Goal: Task Accomplishment & Management: Complete application form

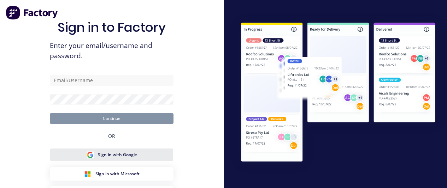
click at [117, 158] on span "Sign in with Google" at bounding box center [117, 155] width 39 height 6
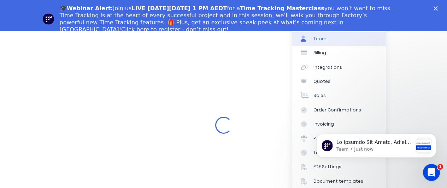
click at [337, 36] on link "Team" at bounding box center [339, 39] width 94 height 14
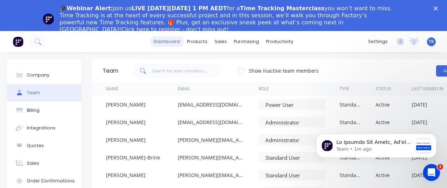
click at [164, 40] on link "dashboard" at bounding box center [166, 41] width 33 height 11
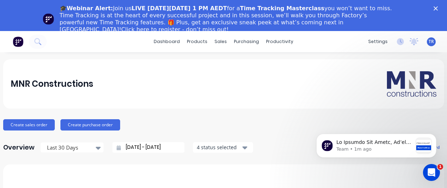
click at [438, 6] on icon "Close" at bounding box center [435, 8] width 4 height 4
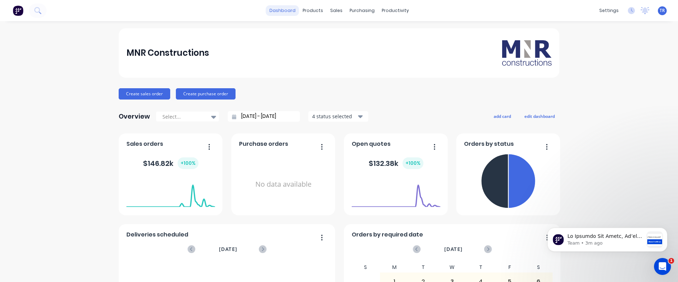
click at [281, 8] on link "dashboard" at bounding box center [282, 10] width 33 height 11
click at [311, 9] on div "products" at bounding box center [313, 10] width 28 height 11
click at [333, 9] on div "sales" at bounding box center [336, 10] width 19 height 11
click at [354, 36] on div "Sales Orders" at bounding box center [358, 34] width 29 height 6
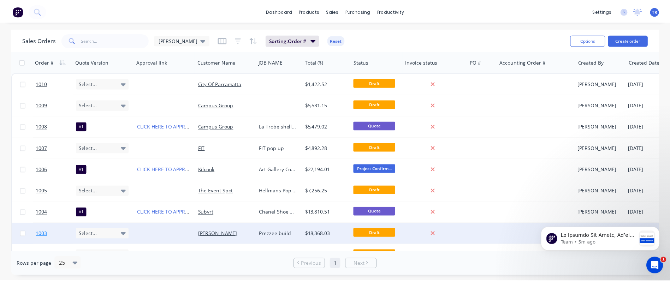
scroll to position [82, 0]
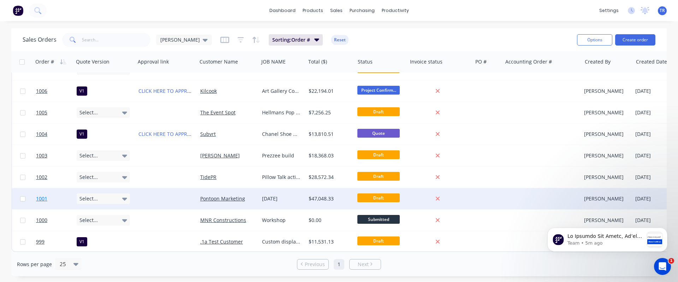
click at [58, 188] on link "1001" at bounding box center [56, 198] width 41 height 21
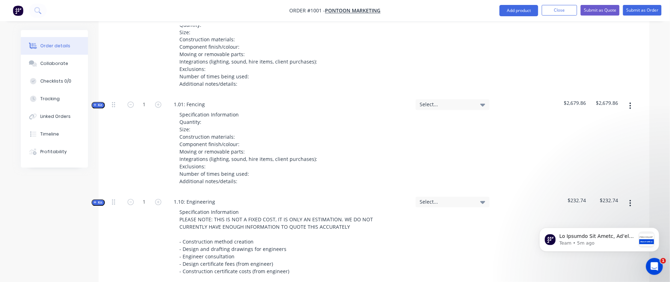
scroll to position [689, 0]
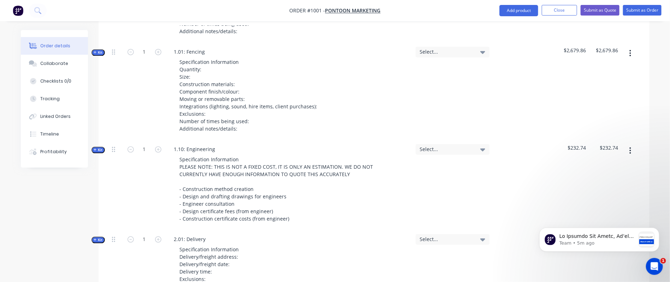
click at [100, 147] on span "Kit" at bounding box center [98, 149] width 9 height 5
click at [101, 147] on span "Kit" at bounding box center [98, 149] width 9 height 5
click at [48, 152] on div "Profitability" at bounding box center [53, 152] width 26 height 6
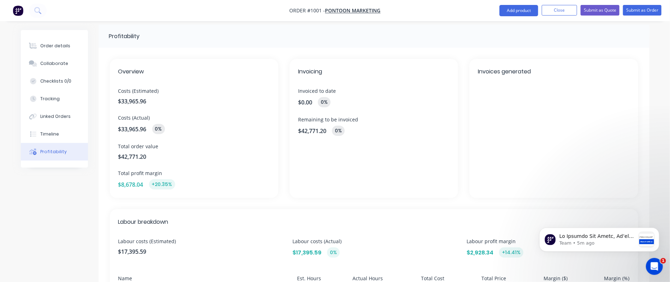
scroll to position [53, 0]
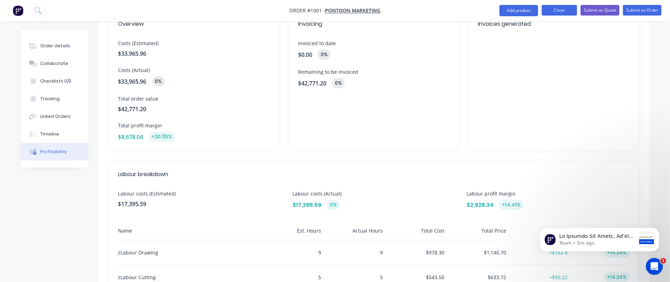
click at [446, 11] on button "Close" at bounding box center [559, 10] width 35 height 11
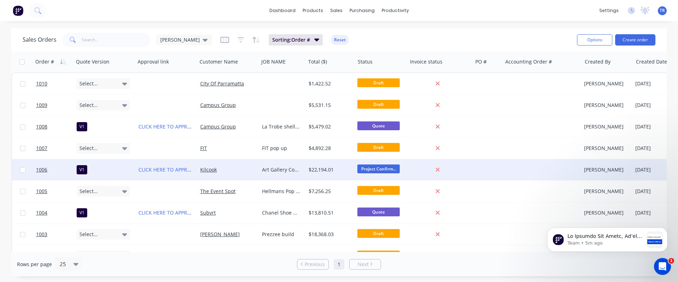
click at [112, 166] on div "V1" at bounding box center [103, 169] width 53 height 9
click at [64, 165] on link "1006" at bounding box center [56, 169] width 41 height 21
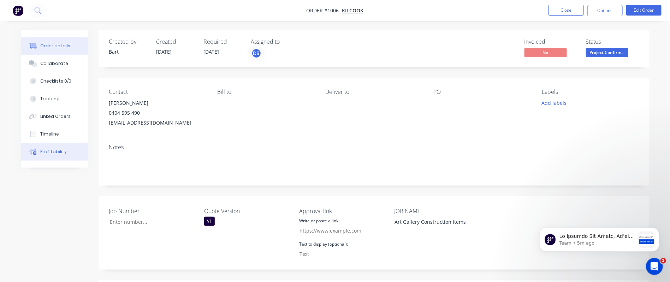
type input "1,006"
type input "[URL][DOMAIN_NAME]"
type input "CLICK HERE TO APPROVE QUOTE"
click at [58, 151] on div "Profitability" at bounding box center [53, 152] width 26 height 6
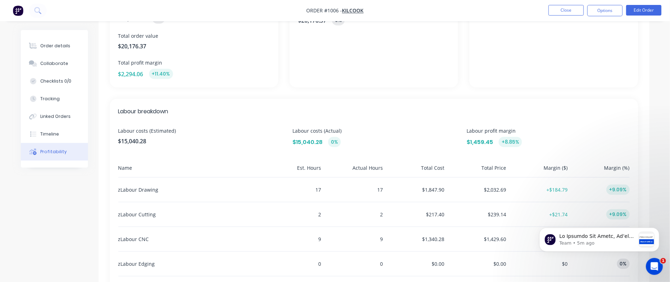
scroll to position [169, 0]
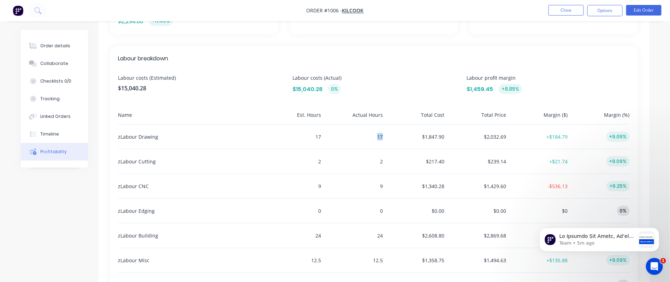
drag, startPoint x: 382, startPoint y: 135, endPoint x: 369, endPoint y: 135, distance: 12.7
click at [369, 135] on div "17" at bounding box center [353, 137] width 59 height 24
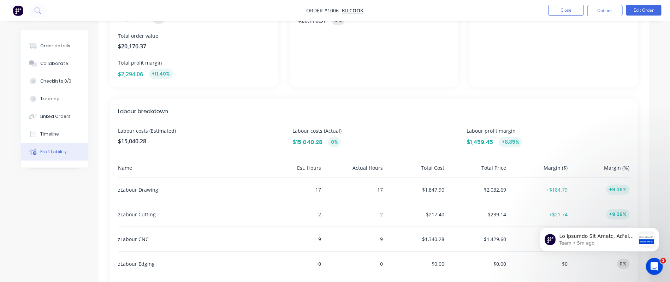
scroll to position [63, 0]
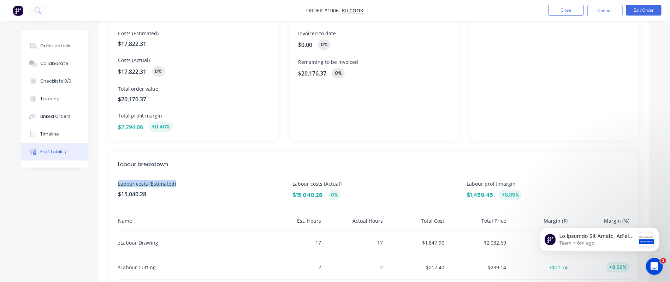
drag, startPoint x: 117, startPoint y: 182, endPoint x: 180, endPoint y: 182, distance: 62.5
click at [180, 182] on span "Labour costs (Estimated)" at bounding box center [199, 183] width 163 height 7
drag, startPoint x: 288, startPoint y: 186, endPoint x: 348, endPoint y: 193, distance: 60.4
click at [348, 188] on div "Labour costs (Estimated) $15,040.28 Labour costs (Actual) $15,040.28 0% Labour …" at bounding box center [373, 190] width 511 height 20
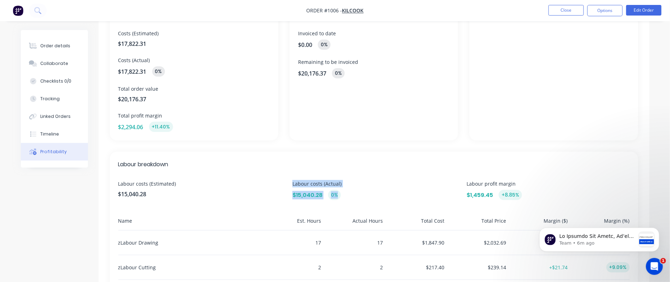
click at [348, 188] on div "$15,040.28 0%" at bounding box center [373, 195] width 163 height 10
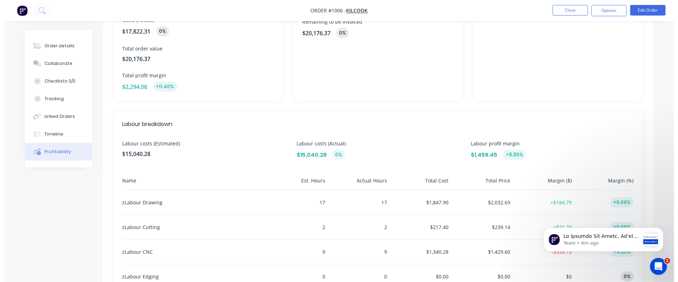
scroll to position [0, 0]
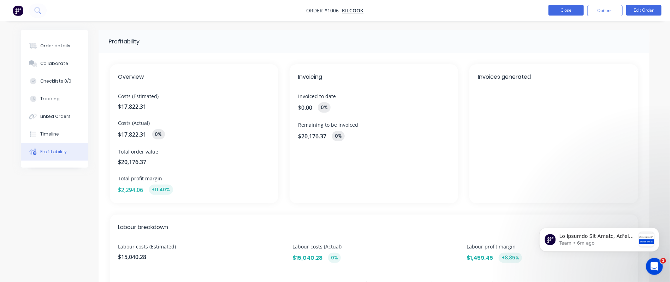
click at [446, 6] on button "Close" at bounding box center [565, 10] width 35 height 11
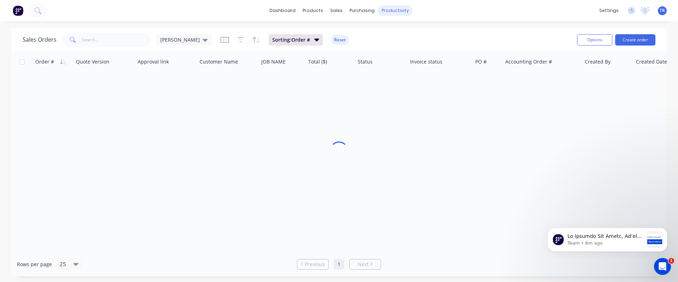
click at [394, 10] on div "productivity" at bounding box center [395, 10] width 34 height 11
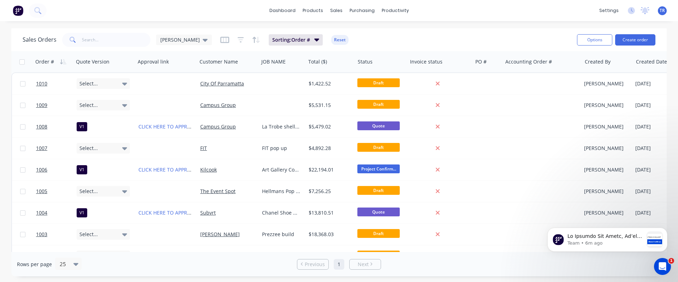
click at [446, 31] on div "Sales Orders [PERSON_NAME] Sorting: Order # Reset" at bounding box center [297, 39] width 549 height 17
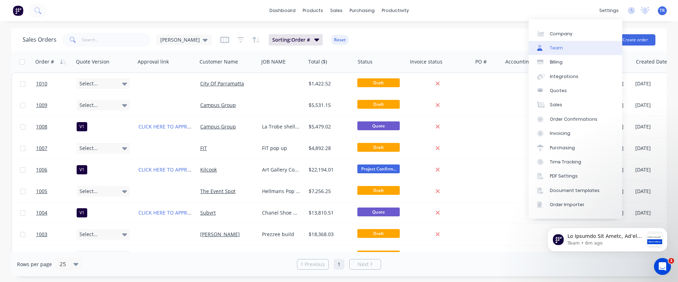
click at [446, 47] on link "Team" at bounding box center [576, 48] width 94 height 14
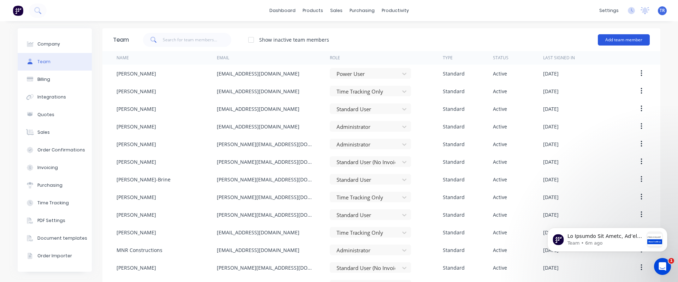
click at [446, 34] on button "Add team member" at bounding box center [624, 39] width 52 height 11
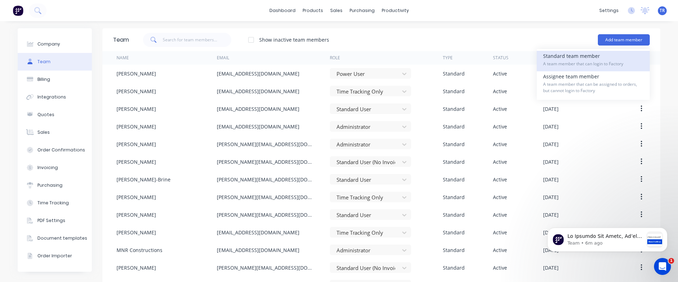
click at [446, 60] on div "Standard team member A team member that can login to Factory" at bounding box center [593, 61] width 100 height 20
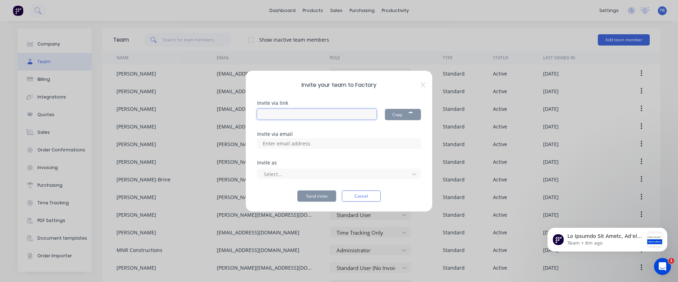
click at [317, 113] on input "text" at bounding box center [316, 114] width 119 height 11
type input "[URL][DOMAIN_NAME]"
click at [323, 140] on input at bounding box center [294, 143] width 71 height 11
type input "[PERSON_NAME][EMAIL_ADDRESS][DOMAIN_NAME]"
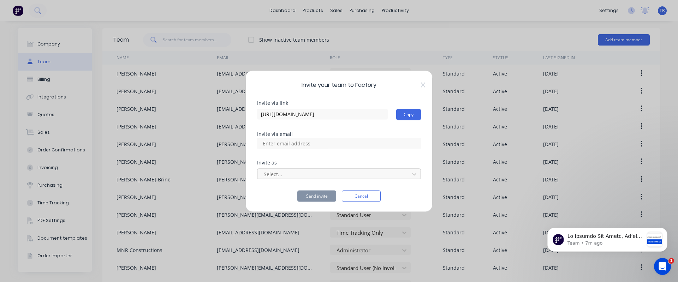
drag, startPoint x: 344, startPoint y: 180, endPoint x: 347, endPoint y: 176, distance: 4.9
click at [345, 179] on div "Invite as Select..." at bounding box center [339, 175] width 164 height 30
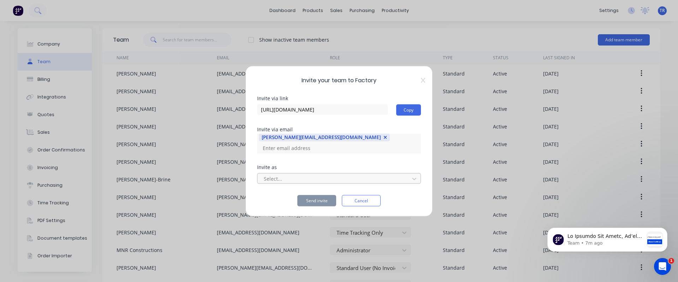
scroll to position [0, 0]
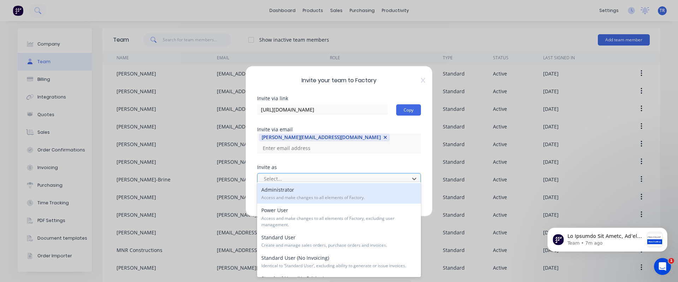
click at [339, 176] on div at bounding box center [334, 178] width 143 height 9
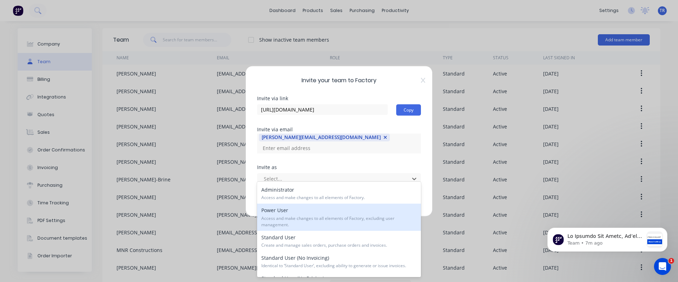
drag, startPoint x: 329, startPoint y: 214, endPoint x: 383, endPoint y: 237, distance: 58.9
click at [330, 188] on div "Power User Access and make changes to all elements of Factory, excluding user m…" at bounding box center [339, 217] width 164 height 27
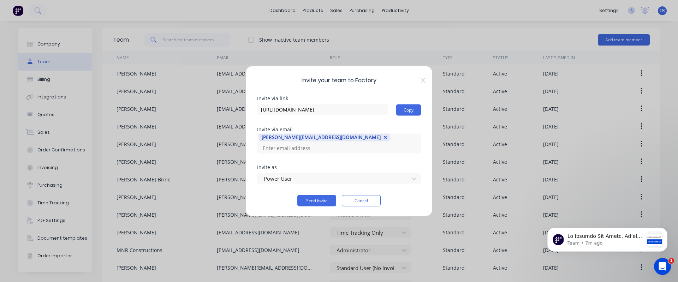
click at [321, 188] on button "Send invite" at bounding box center [316, 200] width 39 height 11
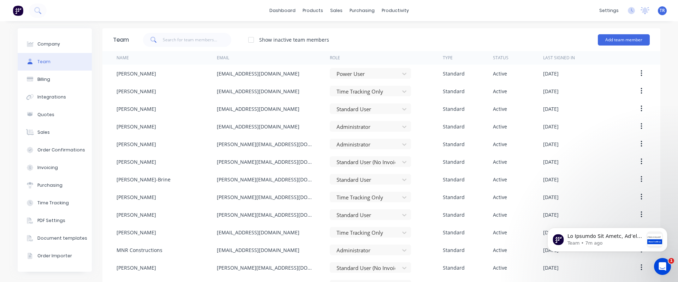
click at [446, 28] on div "Team Show inactive team members Add team member" at bounding box center [381, 39] width 558 height 23
click at [446, 11] on icon at bounding box center [632, 10] width 2 height 4
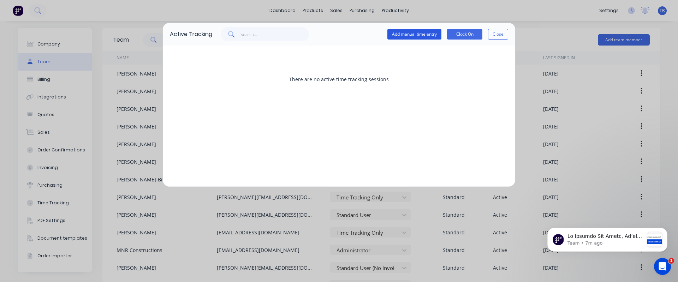
click at [421, 34] on button "Add manual time entry" at bounding box center [414, 34] width 54 height 11
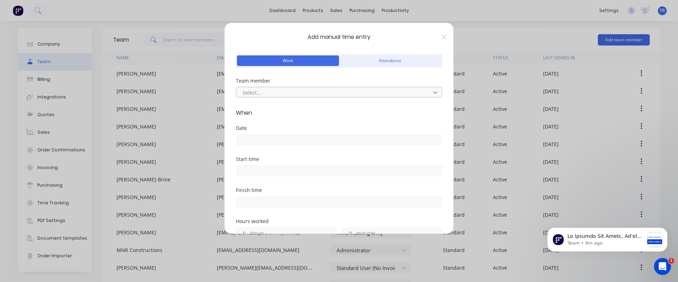
drag, startPoint x: 406, startPoint y: 100, endPoint x: 421, endPoint y: 91, distance: 17.6
click at [407, 100] on div "Team member Select..." at bounding box center [339, 93] width 206 height 30
click at [429, 94] on div at bounding box center [435, 92] width 13 height 11
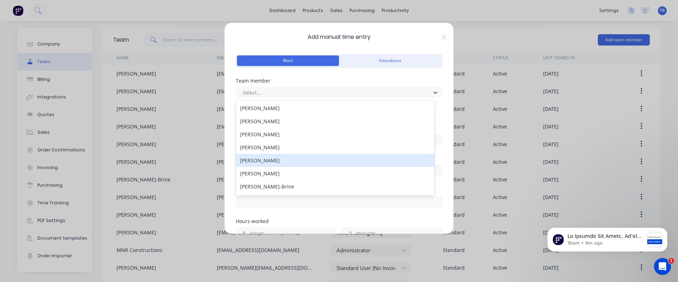
click at [374, 161] on div "[PERSON_NAME]" at bounding box center [335, 160] width 198 height 13
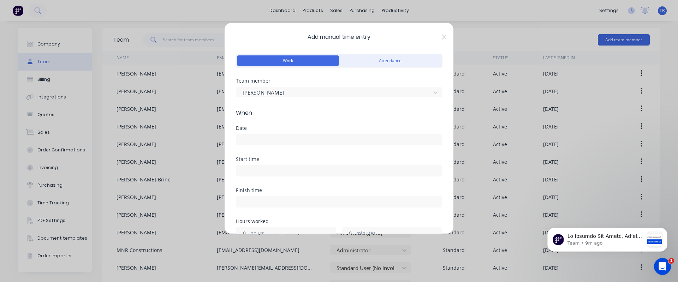
click at [321, 136] on input at bounding box center [339, 140] width 206 height 11
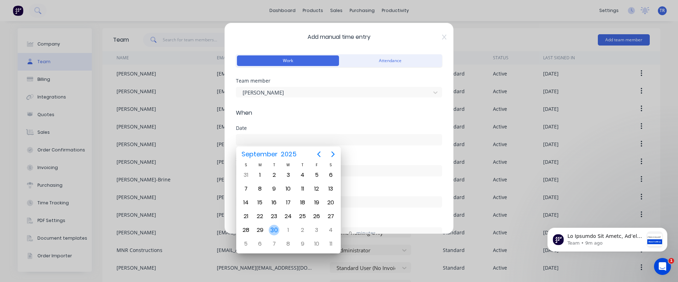
click at [268, 188] on div "30" at bounding box center [274, 230] width 14 height 13
type input "[DATE]"
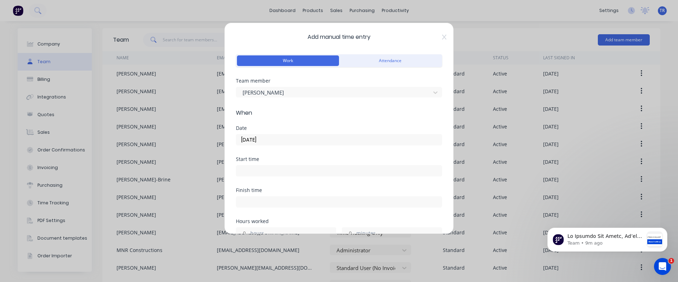
scroll to position [53, 0]
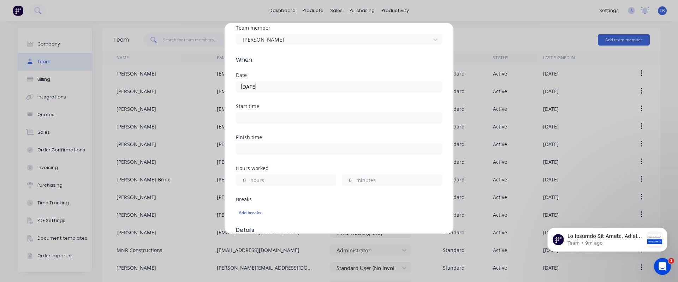
click at [248, 183] on input "hours" at bounding box center [242, 180] width 12 height 11
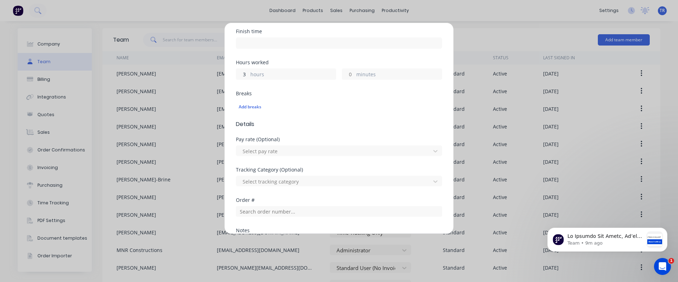
type input "3"
click at [399, 117] on div "Breaks Add breaks" at bounding box center [339, 105] width 206 height 29
drag, startPoint x: 254, startPoint y: 121, endPoint x: 230, endPoint y: 121, distance: 24.4
click at [230, 121] on div "Add manual time entry Work Attendance Team member [PERSON_NAME] When Date [DATE…" at bounding box center [339, 129] width 230 height 212
click at [249, 118] on div "Breaks Add breaks" at bounding box center [339, 105] width 206 height 29
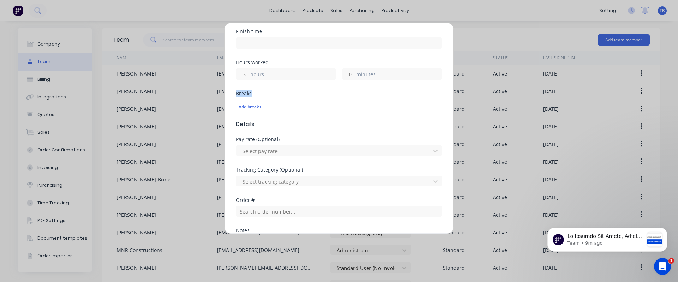
drag, startPoint x: 252, startPoint y: 93, endPoint x: 234, endPoint y: 94, distance: 18.1
click at [234, 94] on div "Add manual time entry Work Attendance Team member [PERSON_NAME] When Date [DATE…" at bounding box center [339, 129] width 230 height 212
click at [263, 122] on span "Details" at bounding box center [339, 124] width 206 height 8
drag, startPoint x: 257, startPoint y: 125, endPoint x: 227, endPoint y: 127, distance: 30.1
click at [227, 127] on div "Add manual time entry Work Attendance Team member [PERSON_NAME] When Date [DATE…" at bounding box center [339, 129] width 230 height 212
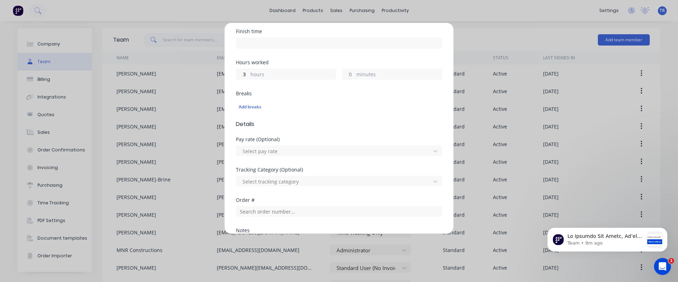
click at [280, 119] on div "Breaks Add breaks" at bounding box center [339, 105] width 206 height 29
click at [298, 142] on div "Pay rate (Optional) Select pay rate" at bounding box center [339, 146] width 206 height 19
click at [309, 148] on div at bounding box center [334, 151] width 185 height 9
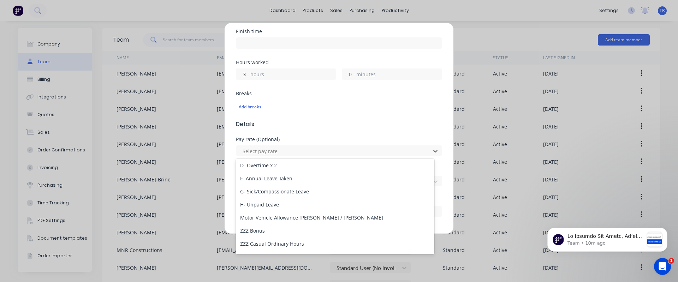
scroll to position [0, 0]
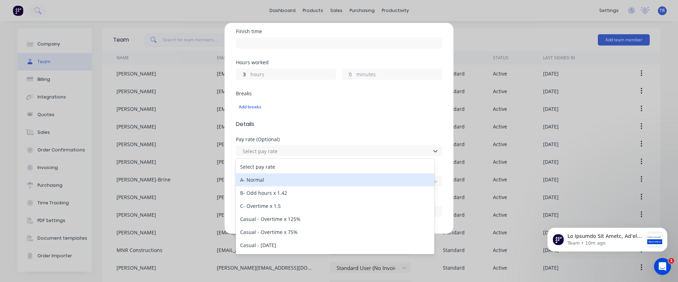
click at [276, 184] on div "A- Normal" at bounding box center [335, 179] width 198 height 13
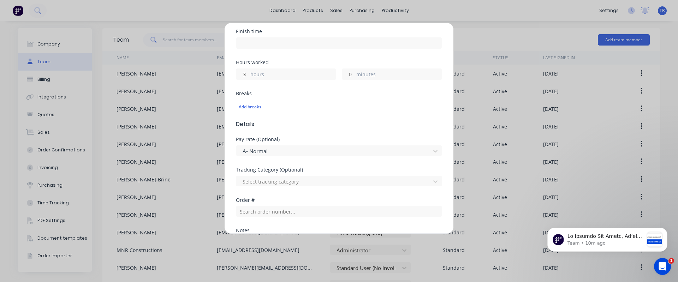
drag, startPoint x: 233, startPoint y: 169, endPoint x: 304, endPoint y: 166, distance: 70.3
click at [302, 166] on div "Add manual time entry Work Attendance Team member [PERSON_NAME] When Date [DATE…" at bounding box center [339, 129] width 230 height 212
click at [308, 172] on div "Tracking Category (Optional) Select tracking category" at bounding box center [339, 176] width 206 height 19
click at [318, 185] on div at bounding box center [334, 181] width 185 height 9
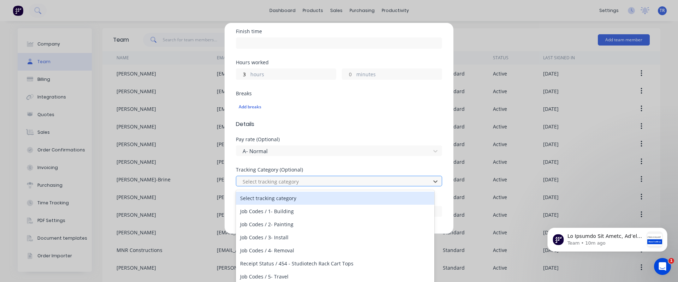
scroll to position [3, 0]
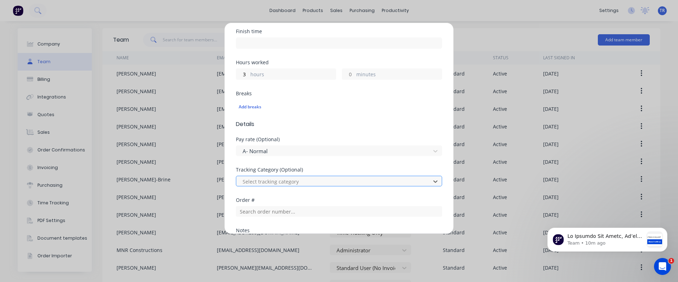
click at [321, 183] on div at bounding box center [334, 181] width 185 height 9
click at [322, 183] on div at bounding box center [334, 181] width 185 height 9
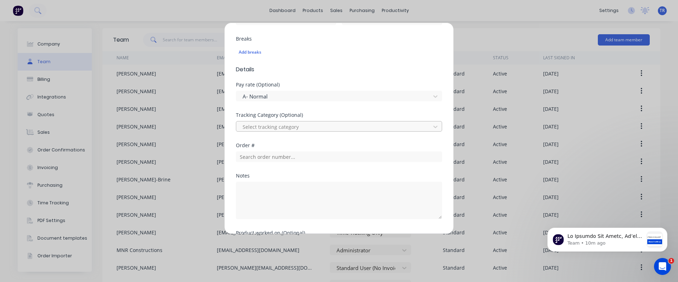
click at [388, 123] on div at bounding box center [334, 127] width 185 height 9
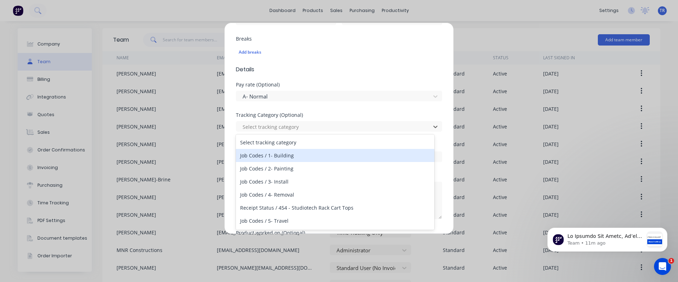
click at [310, 153] on div "Job Codes / 1- Building" at bounding box center [335, 155] width 198 height 13
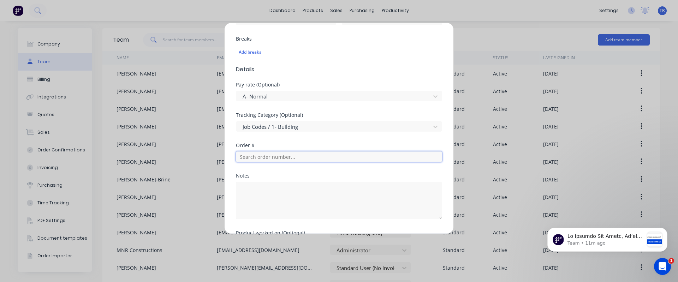
click at [311, 156] on input "text" at bounding box center [339, 157] width 206 height 11
click at [294, 155] on input "text" at bounding box center [339, 157] width 206 height 11
drag, startPoint x: 294, startPoint y: 154, endPoint x: 271, endPoint y: 160, distance: 23.7
click at [271, 160] on input "text" at bounding box center [339, 157] width 206 height 11
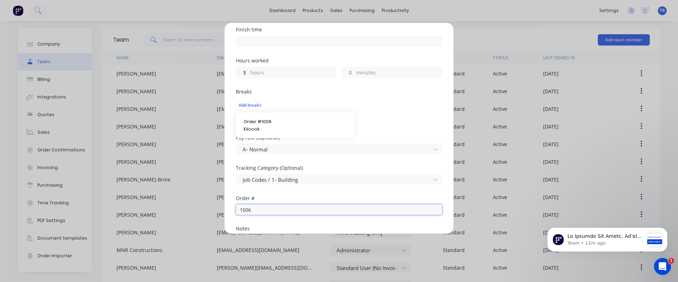
scroll to position [267, 0]
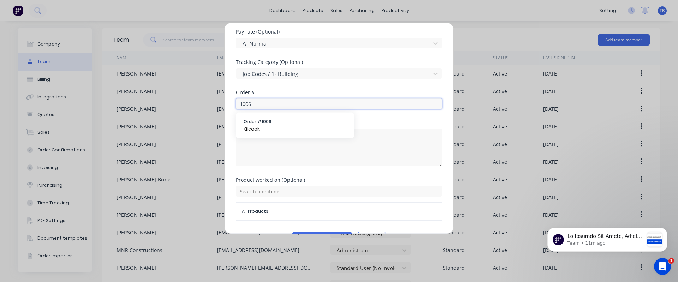
click at [314, 100] on input "1006" at bounding box center [339, 104] width 206 height 11
click at [280, 97] on div "1006" at bounding box center [339, 103] width 206 height 12
click at [277, 102] on input "1006" at bounding box center [339, 104] width 206 height 11
click at [311, 90] on form "Work Attendance Team member [PERSON_NAME] When Date [DATE] Start time Finish ti…" at bounding box center [339, 14] width 206 height 457
click at [281, 102] on input "1006" at bounding box center [339, 104] width 206 height 11
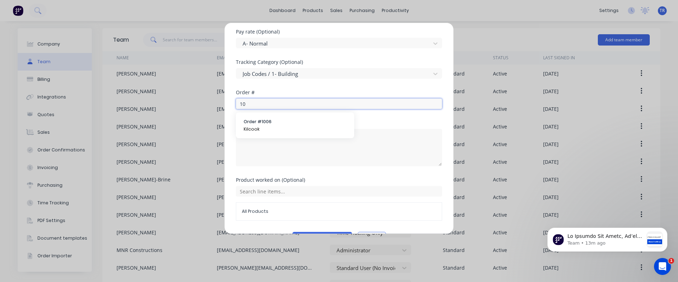
type input "1"
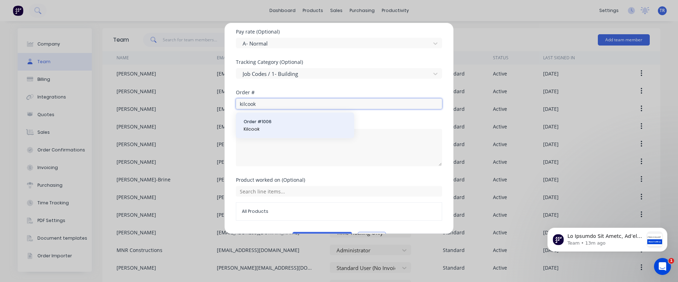
type input "kilcook"
click at [283, 129] on span "Kilcook" at bounding box center [295, 129] width 103 height 6
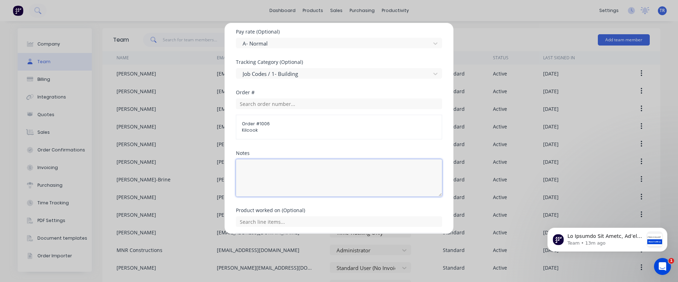
click at [339, 159] on textarea at bounding box center [339, 177] width 206 height 37
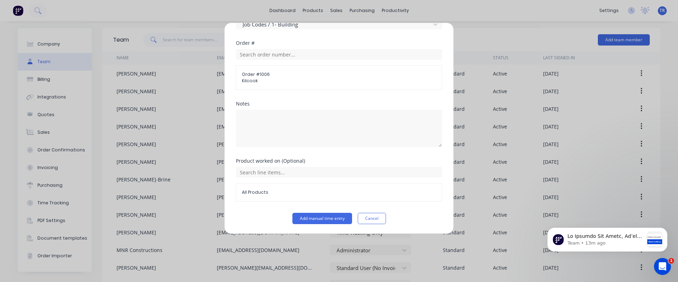
click at [295, 66] on div "Order # 1006 Kilcook" at bounding box center [339, 77] width 206 height 25
click at [351, 177] on input "text" at bounding box center [339, 172] width 206 height 11
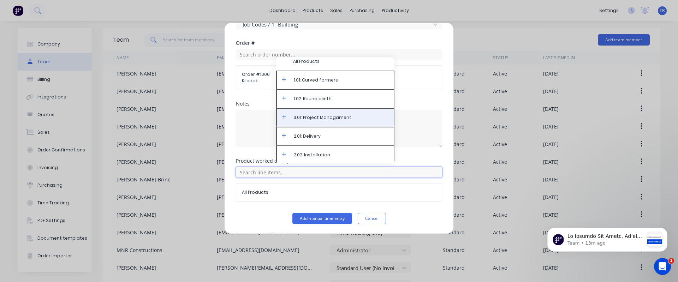
scroll to position [6, 0]
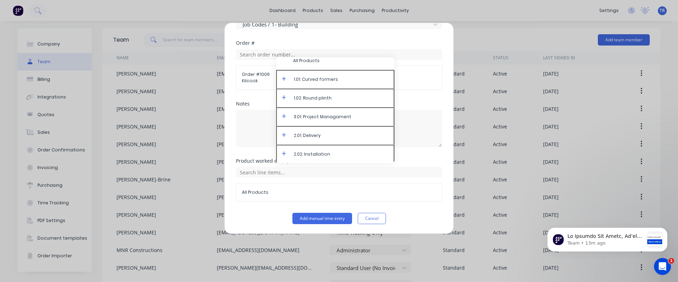
click at [445, 172] on div "Add manual time entry Work Attendance Team member [PERSON_NAME] When Date [DATE…" at bounding box center [339, 129] width 230 height 212
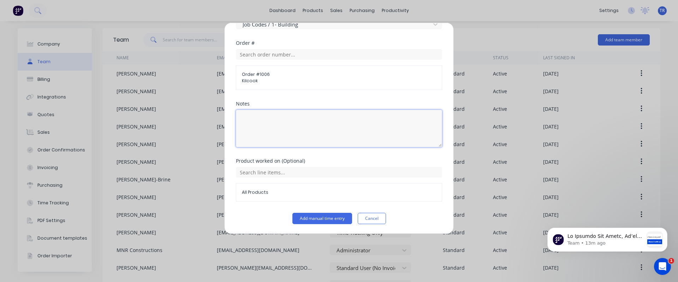
click at [316, 119] on textarea at bounding box center [339, 128] width 206 height 37
drag, startPoint x: 372, startPoint y: 219, endPoint x: 376, endPoint y: 218, distance: 4.7
click at [376, 188] on button "Cancel" at bounding box center [372, 218] width 28 height 11
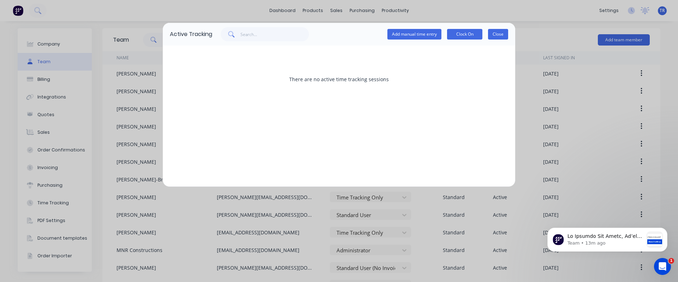
click at [446, 34] on button "Close" at bounding box center [498, 34] width 20 height 11
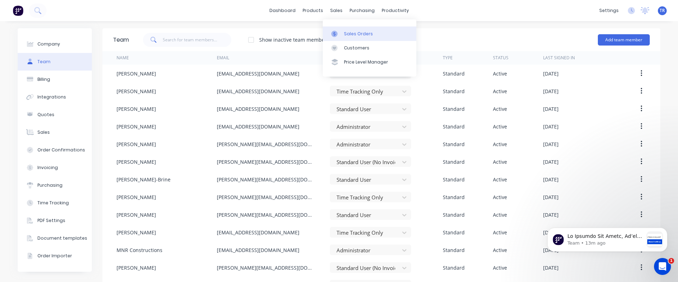
drag, startPoint x: 350, startPoint y: 30, endPoint x: 342, endPoint y: 31, distance: 8.2
click at [342, 31] on div at bounding box center [336, 34] width 11 height 6
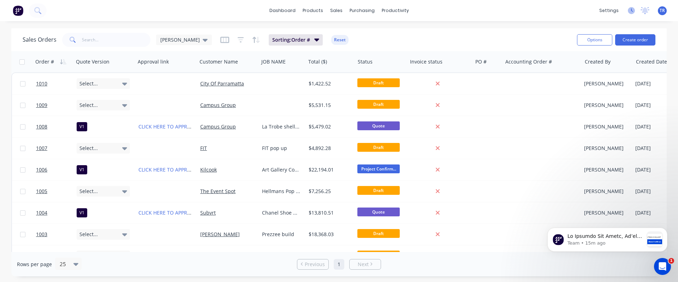
click at [446, 11] on g at bounding box center [631, 10] width 7 height 7
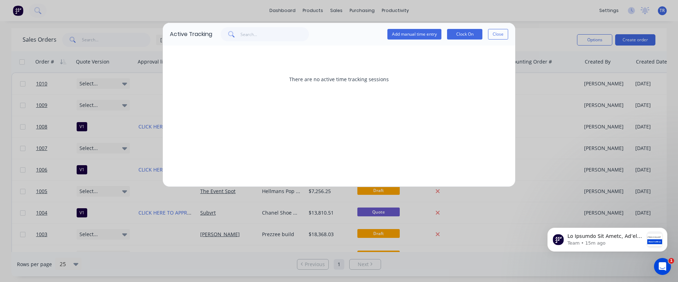
click at [296, 46] on div "There are no active time tracking sessions" at bounding box center [339, 116] width 352 height 141
click at [285, 35] on input "text" at bounding box center [275, 34] width 69 height 14
type input "[PERSON_NAME]"
click at [446, 34] on button "Close" at bounding box center [498, 34] width 20 height 11
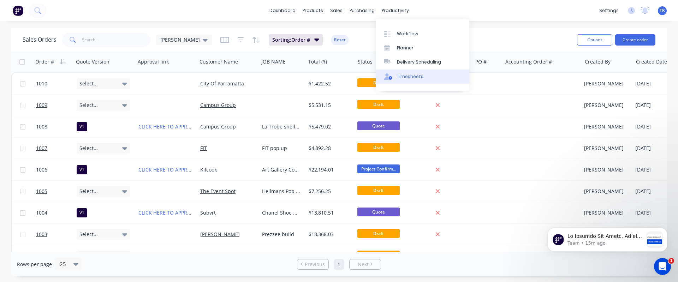
click at [404, 76] on div "Timesheets" at bounding box center [410, 76] width 26 height 6
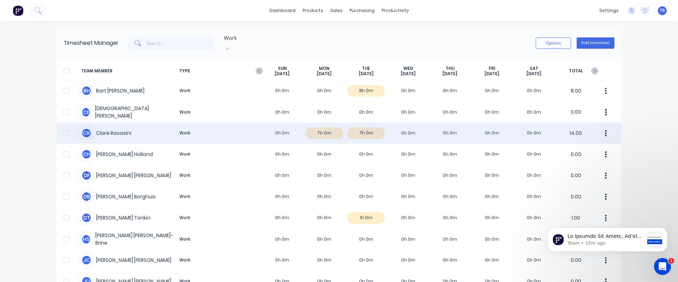
click at [328, 124] on div "C R [PERSON_NAME] Work 0h 0m 7h 0m 7h 0m 0h 0m 0h 0m 0h 0m 0h 0m 14.00" at bounding box center [339, 133] width 565 height 21
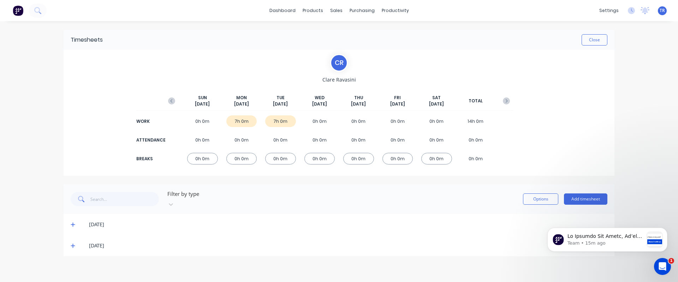
click at [73, 188] on icon at bounding box center [73, 225] width 4 height 4
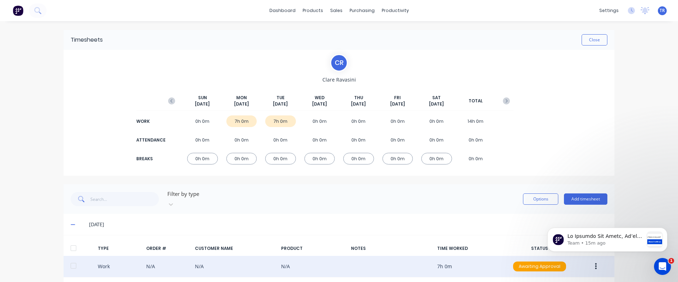
scroll to position [46, 0]
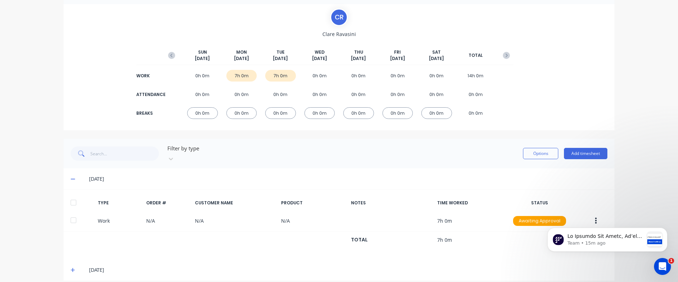
click at [71, 179] on icon at bounding box center [73, 179] width 4 height 1
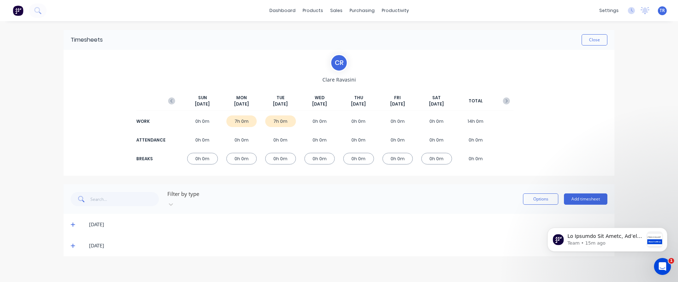
scroll to position [0, 0]
click at [72, 188] on span at bounding box center [74, 245] width 7 height 7
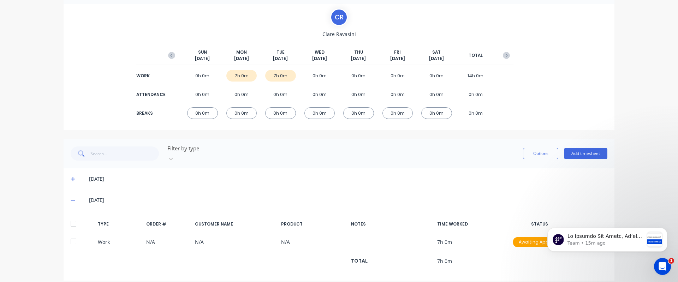
click at [71, 188] on icon at bounding box center [73, 200] width 5 height 5
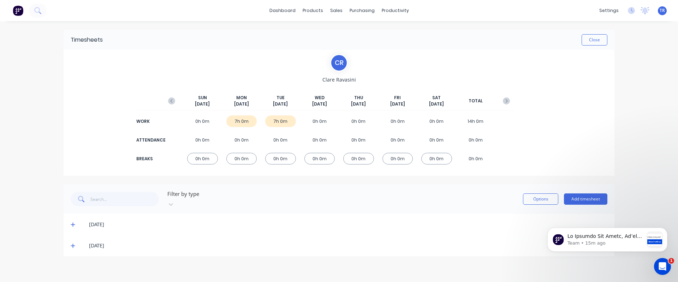
scroll to position [0, 0]
click at [291, 41] on div "Close" at bounding box center [355, 39] width 505 height 11
click at [292, 40] on div "Close" at bounding box center [355, 39] width 505 height 11
click at [74, 188] on span at bounding box center [74, 224] width 7 height 7
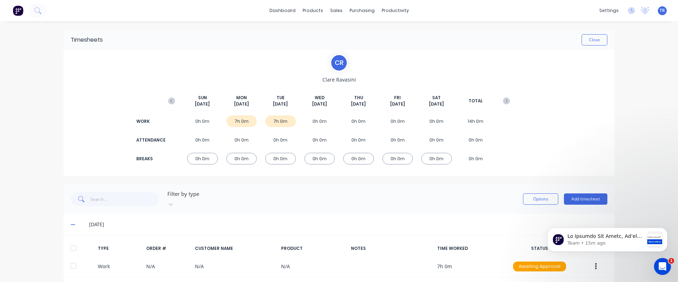
click at [71, 188] on span at bounding box center [74, 224] width 7 height 7
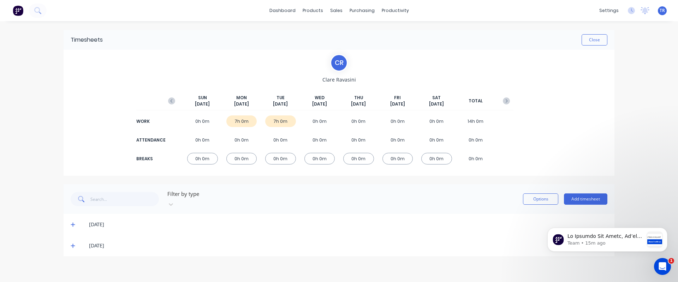
click at [71, 188] on icon at bounding box center [73, 245] width 5 height 5
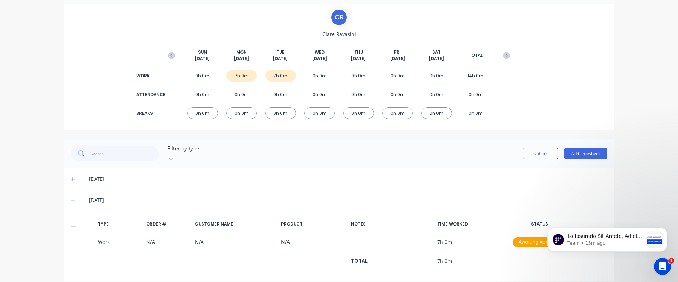
click at [72, 188] on span at bounding box center [74, 200] width 7 height 7
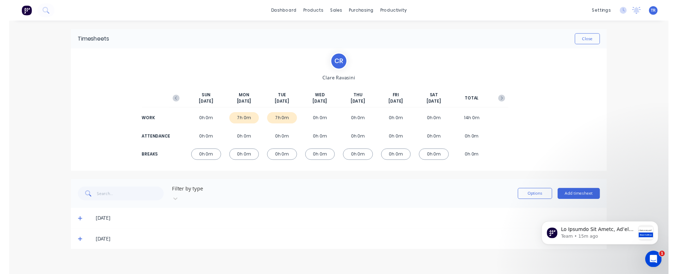
scroll to position [0, 0]
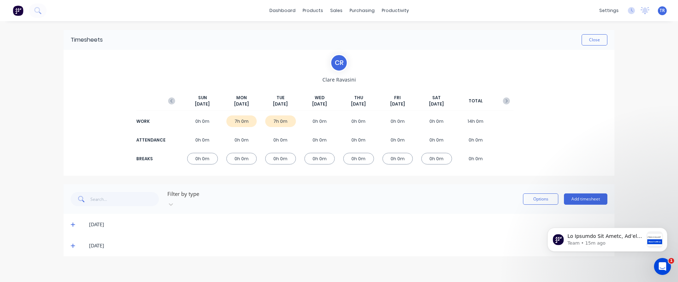
click at [59, 175] on div "Timesheets Close C R [PERSON_NAME] [DATE] [DATE] [DATE] [DATE] [DATE] [DATE] [D…" at bounding box center [339, 144] width 565 height 247
drag, startPoint x: 334, startPoint y: 111, endPoint x: 426, endPoint y: 165, distance: 105.6
drag, startPoint x: 426, startPoint y: 165, endPoint x: 384, endPoint y: 53, distance: 119.3
click at [384, 52] on div "C R [PERSON_NAME] [DATE] [DATE] [DATE] [DATE] [DATE] [DATE] [DATE] TOTAL WORK 0…" at bounding box center [339, 113] width 551 height 126
click at [404, 30] on link "Workflow" at bounding box center [423, 33] width 94 height 14
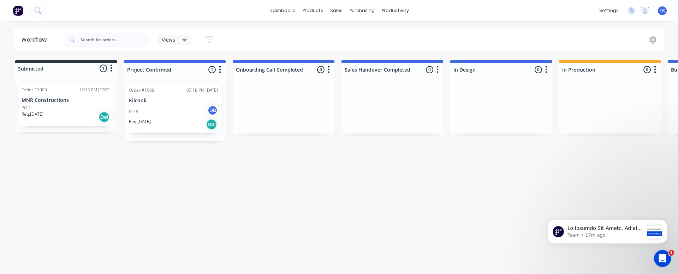
click at [156, 116] on div "Order #1006 03:18 PM [DATE] Kilcook PO # DB Req. [DATE] Del" at bounding box center [175, 111] width 102 height 60
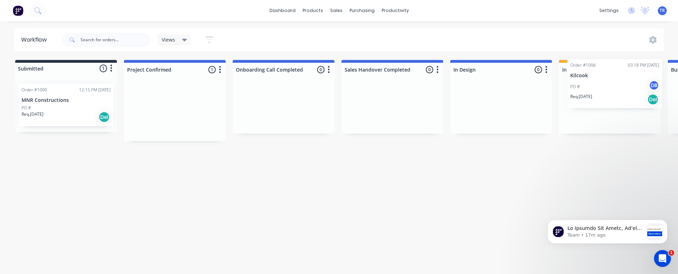
scroll to position [0, 9]
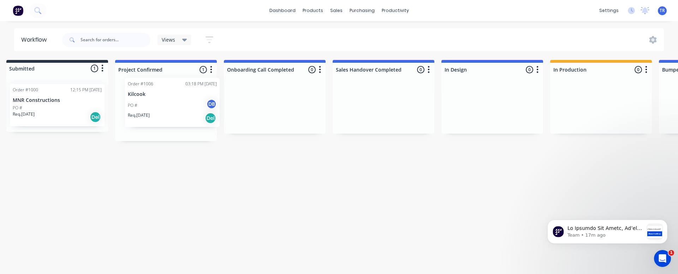
drag, startPoint x: 169, startPoint y: 110, endPoint x: 158, endPoint y: 108, distance: 11.1
click at [161, 106] on div "Order #1006 03:18 PM [DATE] Kilcook PO # DB Req. [DATE] Del" at bounding box center [166, 111] width 102 height 60
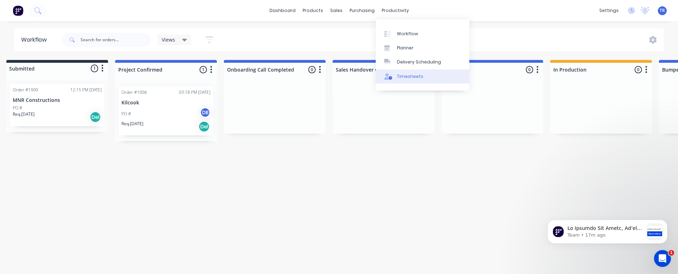
click at [411, 77] on div "Timesheets" at bounding box center [410, 76] width 26 height 6
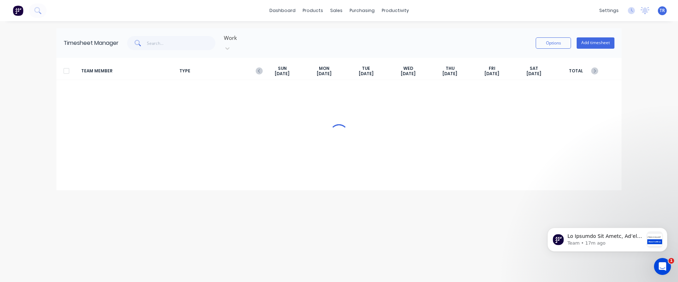
click at [427, 31] on div "Timesheet Manager Work Options Add timesheet" at bounding box center [339, 43] width 565 height 30
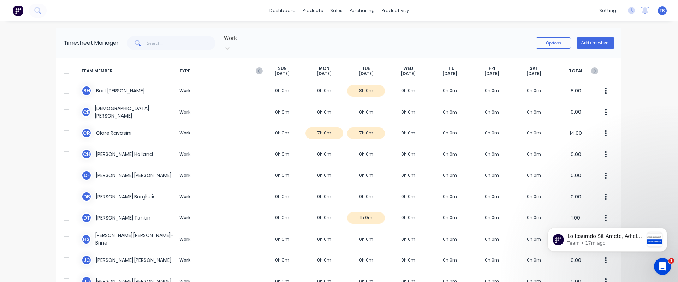
click at [380, 29] on div "Timesheet Manager Work Options Add timesheet" at bounding box center [339, 43] width 565 height 30
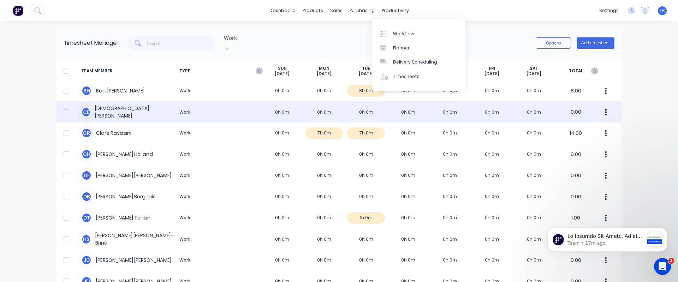
drag, startPoint x: 397, startPoint y: 75, endPoint x: 539, endPoint y: 102, distance: 144.3
click at [398, 74] on div "Timesheets" at bounding box center [406, 76] width 26 height 6
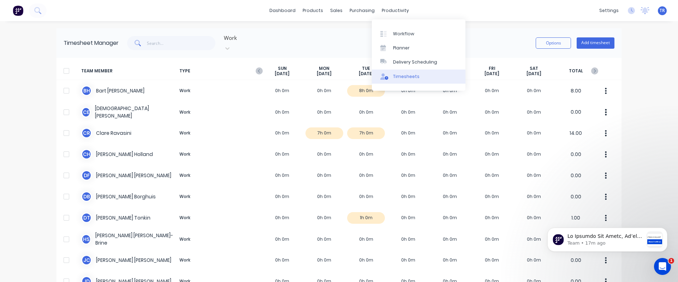
click at [394, 76] on div "Timesheets" at bounding box center [406, 76] width 26 height 6
click at [386, 76] on icon at bounding box center [384, 76] width 8 height 6
click at [401, 77] on div "Timesheets" at bounding box center [406, 76] width 26 height 6
click at [446, 38] on button "Add timesheet" at bounding box center [596, 42] width 38 height 11
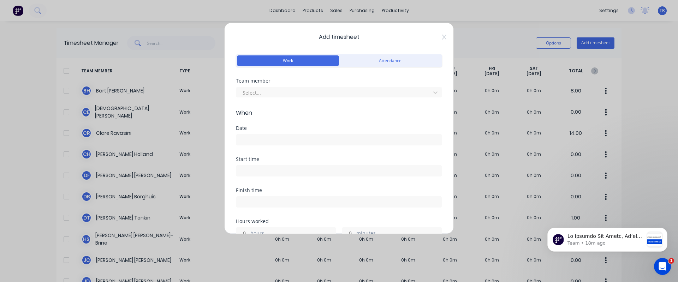
scroll to position [159, 0]
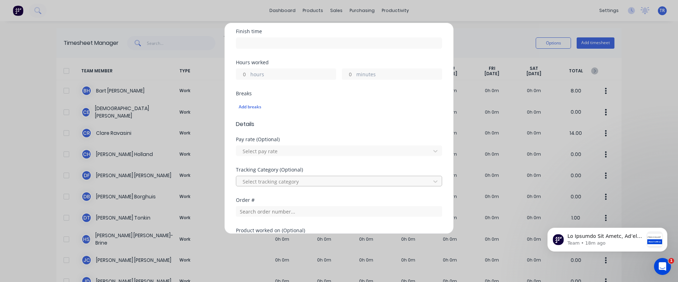
click at [329, 180] on div at bounding box center [334, 181] width 185 height 9
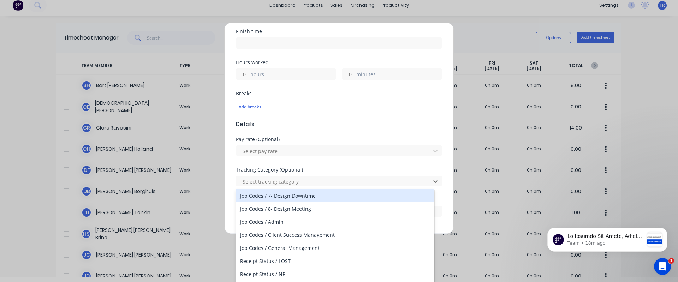
scroll to position [0, 0]
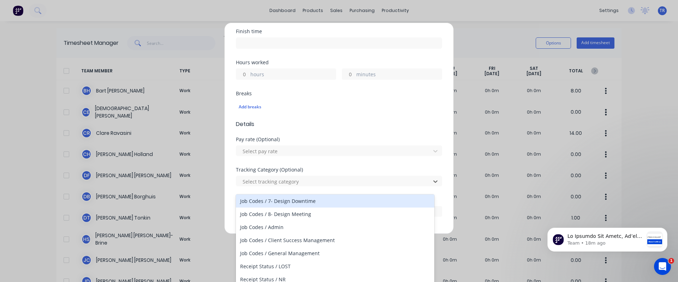
click at [365, 24] on div "Start time" at bounding box center [339, 13] width 206 height 31
